Goal: Task Accomplishment & Management: Manage account settings

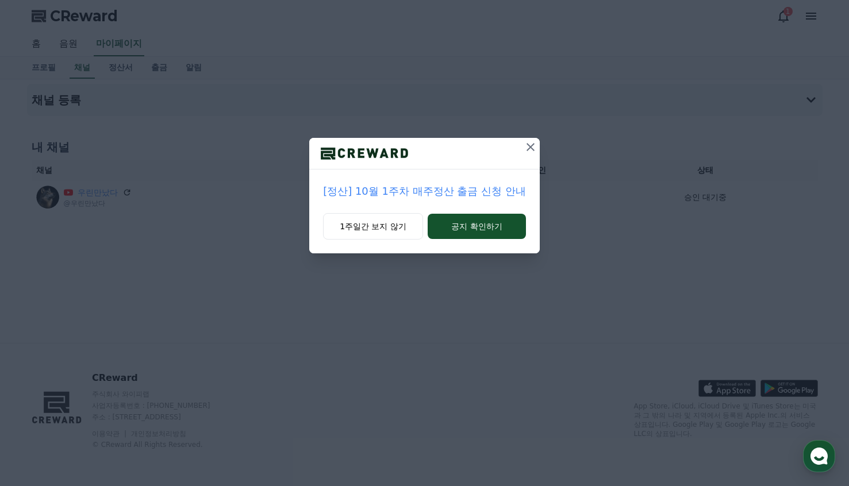
click at [531, 149] on icon at bounding box center [531, 147] width 14 height 14
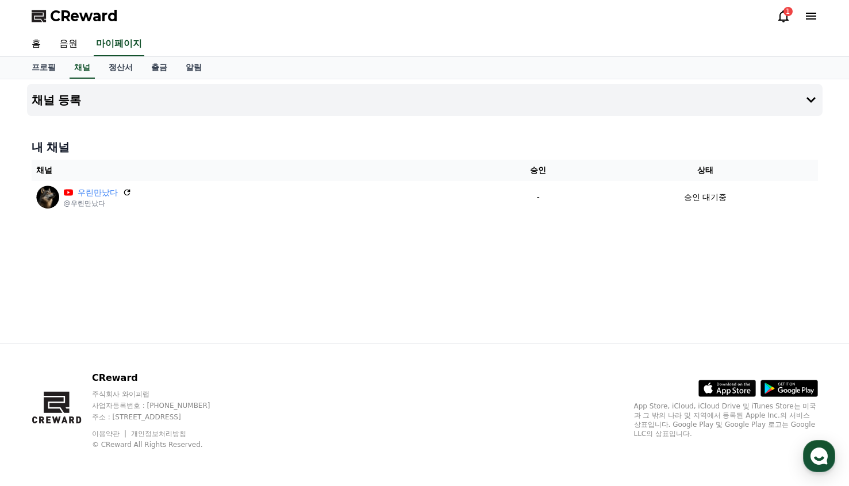
click at [432, 252] on div "채널 등록 내 채널 채널 승인 상태 우린만났다 @우린만났다 - 승인 대기중" at bounding box center [424, 211] width 805 height 264
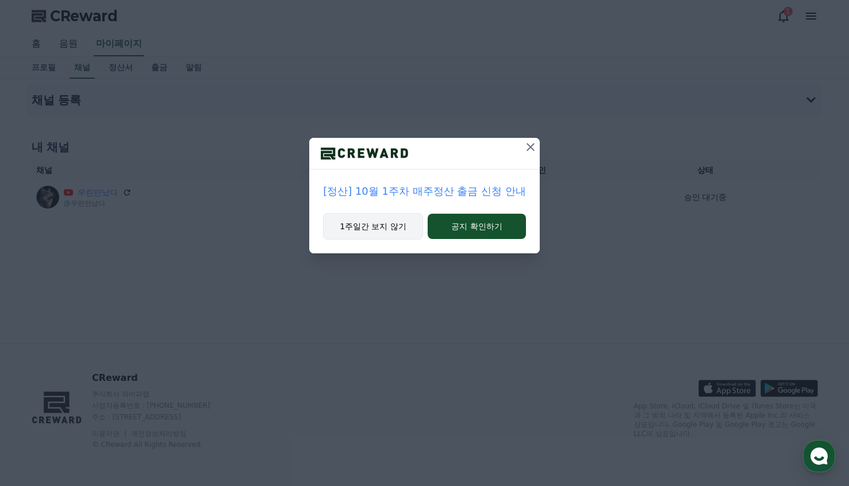
click at [380, 229] on button "1주일간 보지 않기" at bounding box center [373, 226] width 100 height 26
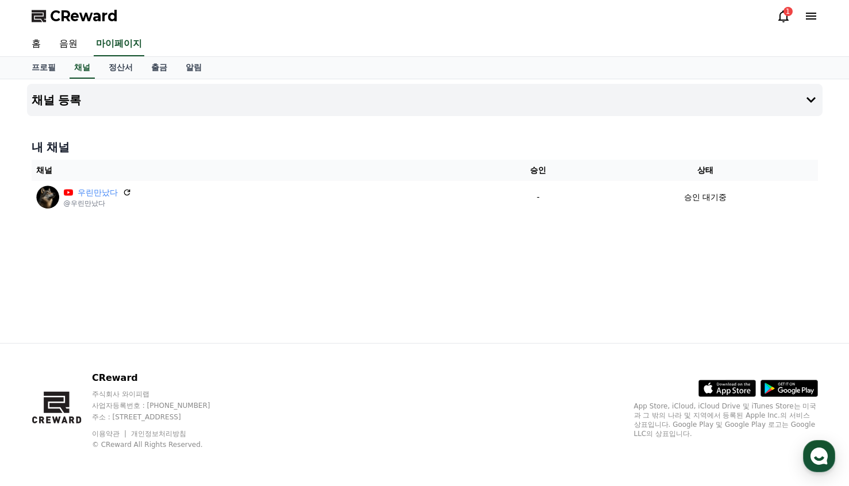
click at [785, 16] on div "1" at bounding box center [788, 11] width 9 height 9
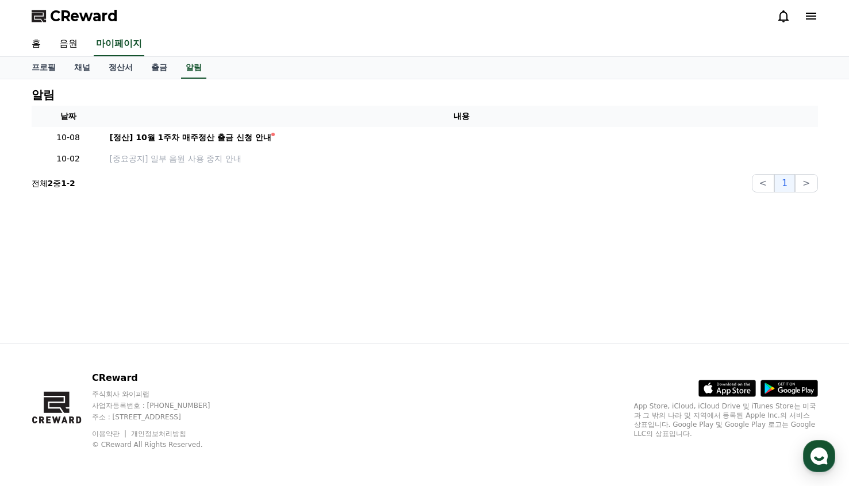
click at [785, 15] on icon at bounding box center [784, 16] width 14 height 14
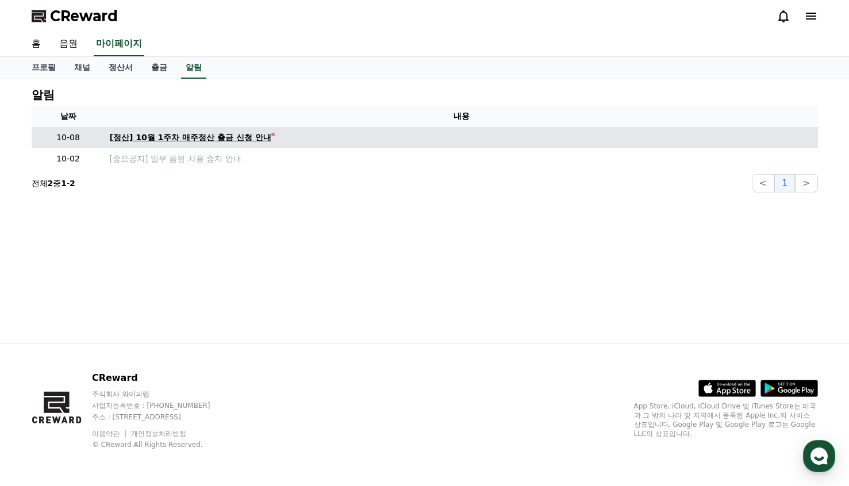
click at [209, 142] on div "[정산] 10월 1주차 매주정산 출금 신청 안내" at bounding box center [191, 138] width 162 height 12
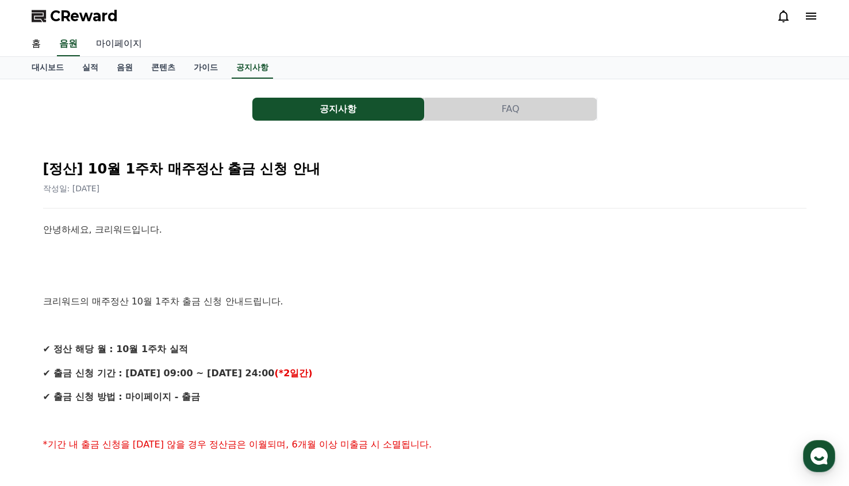
click at [112, 47] on link "마이페이지" at bounding box center [119, 44] width 64 height 24
select select "**********"
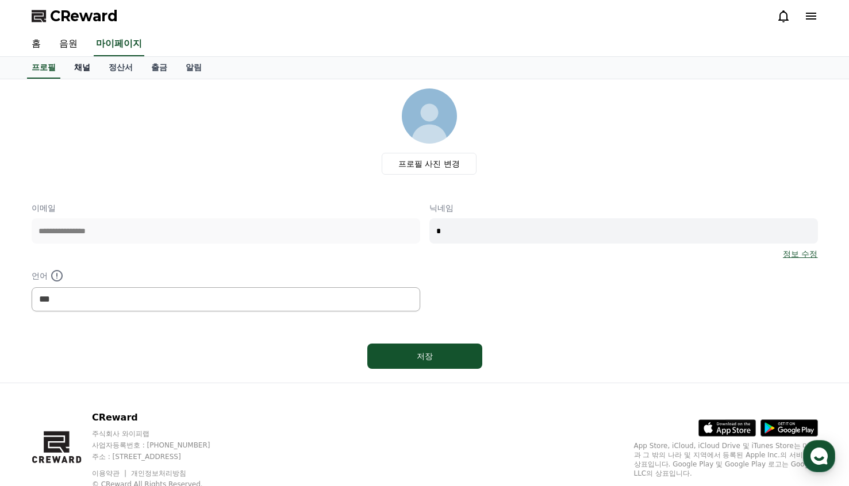
click at [75, 69] on link "채널" at bounding box center [82, 68] width 34 height 22
